Goal: Navigation & Orientation: Go to known website

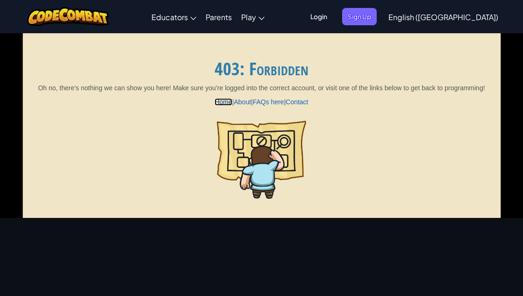
click at [217, 106] on link "Home" at bounding box center [222, 101] width 17 height 7
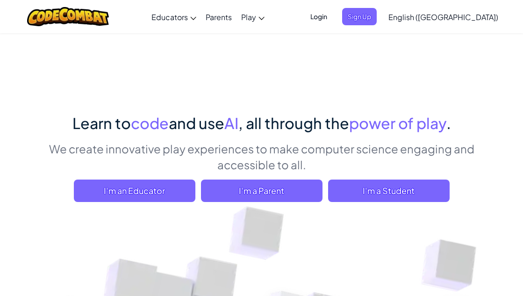
click at [332, 14] on span "Login" at bounding box center [318, 16] width 28 height 17
